Goal: Task Accomplishment & Management: Manage account settings

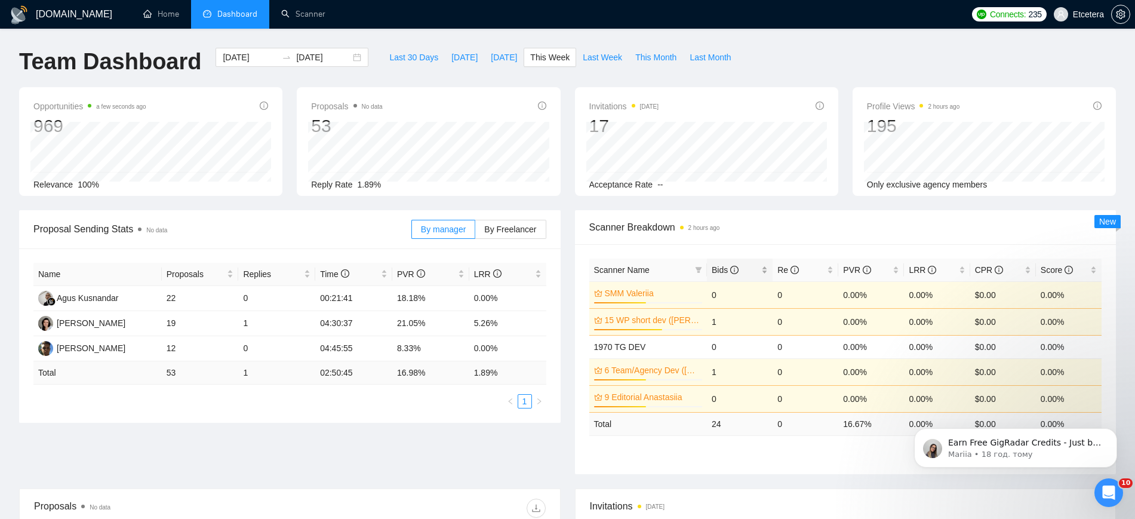
click at [765, 263] on div "Bids" at bounding box center [739, 269] width 56 height 13
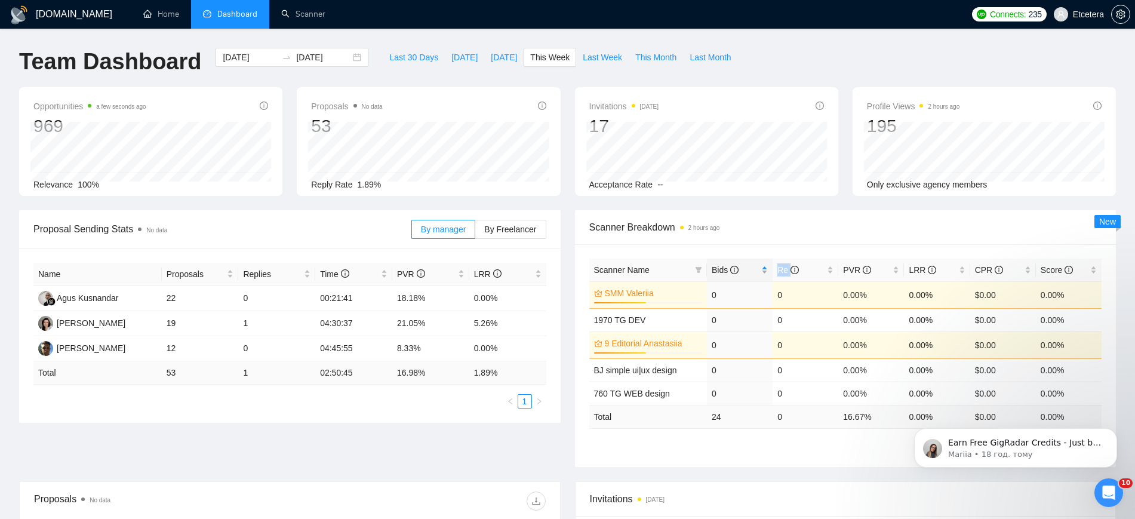
click at [765, 264] on div "Bids" at bounding box center [739, 269] width 56 height 13
